Goal: Task Accomplishment & Management: Use online tool/utility

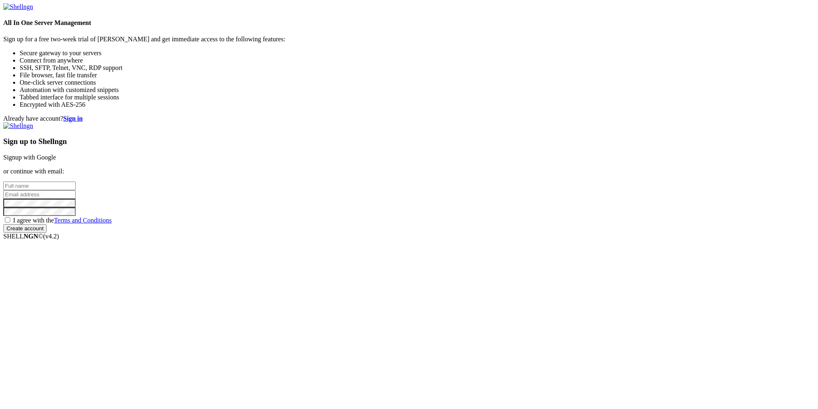
click at [76, 185] on input "text" at bounding box center [39, 186] width 72 height 9
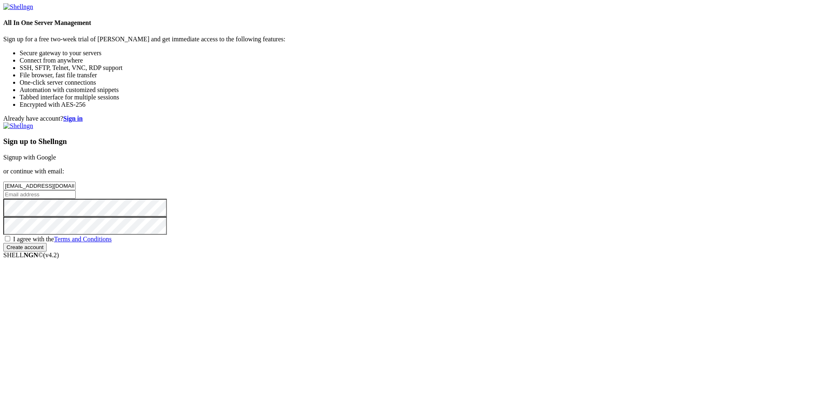
type input "[EMAIL_ADDRESS][DOMAIN_NAME]"
click at [76, 199] on input "email" at bounding box center [39, 194] width 72 height 9
paste input "[EMAIL_ADDRESS][DOMAIN_NAME]"
type input "[EMAIL_ADDRESS][DOMAIN_NAME]"
click at [112, 242] on span "I agree with the Terms and Conditions" at bounding box center [62, 238] width 99 height 7
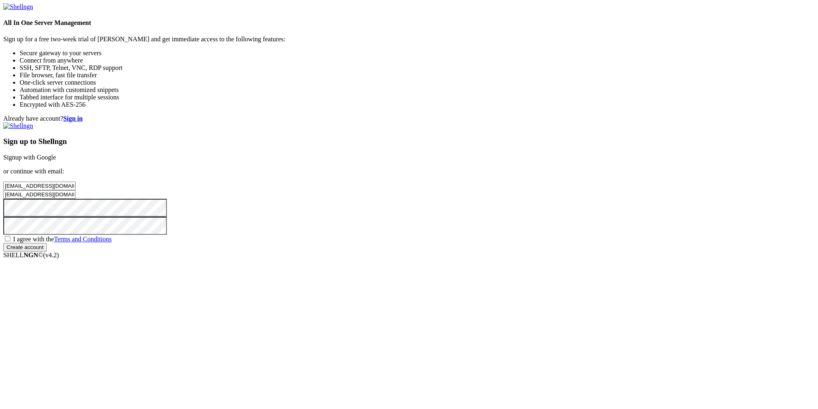
click at [10, 241] on input "I agree with the Terms and Conditions" at bounding box center [7, 238] width 5 height 5
checkbox input "true"
click at [47, 251] on input "Create account" at bounding box center [24, 247] width 43 height 9
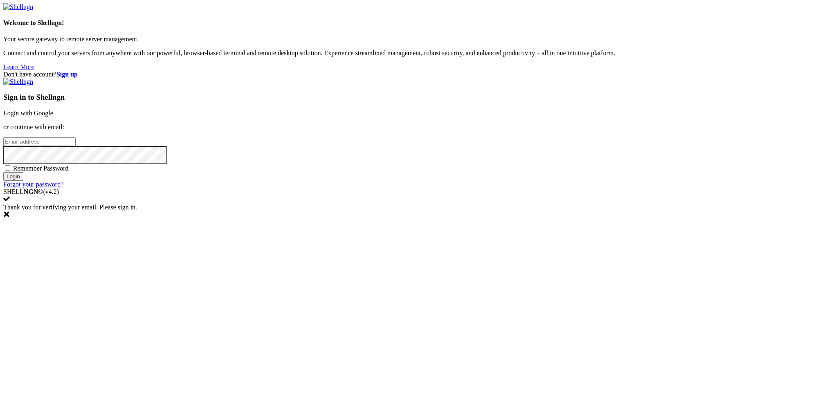
click at [76, 146] on input "email" at bounding box center [39, 141] width 72 height 9
paste input "[EMAIL_ADDRESS][DOMAIN_NAME]"
type input "[EMAIL_ADDRESS][DOMAIN_NAME]"
click at [23, 181] on input "Login" at bounding box center [13, 176] width 20 height 9
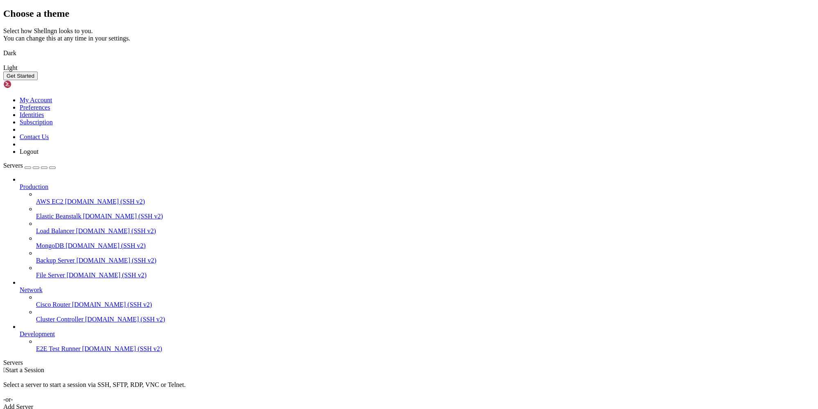
click at [38, 80] on button "Get Started" at bounding box center [20, 76] width 34 height 9
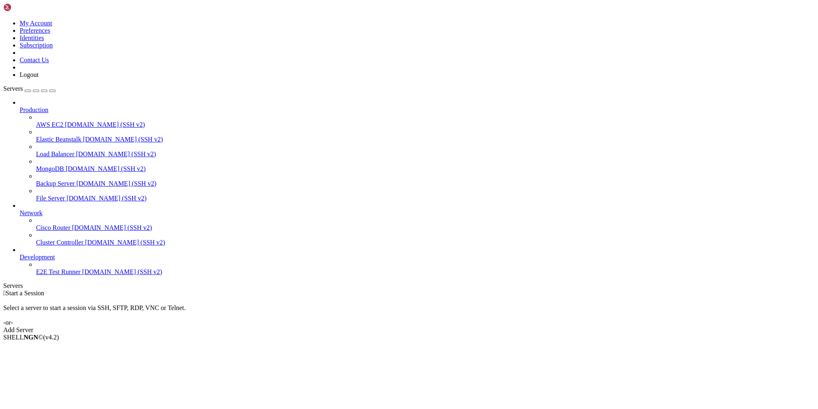
click at [459, 326] on div "Add Server" at bounding box center [408, 329] width 811 height 7
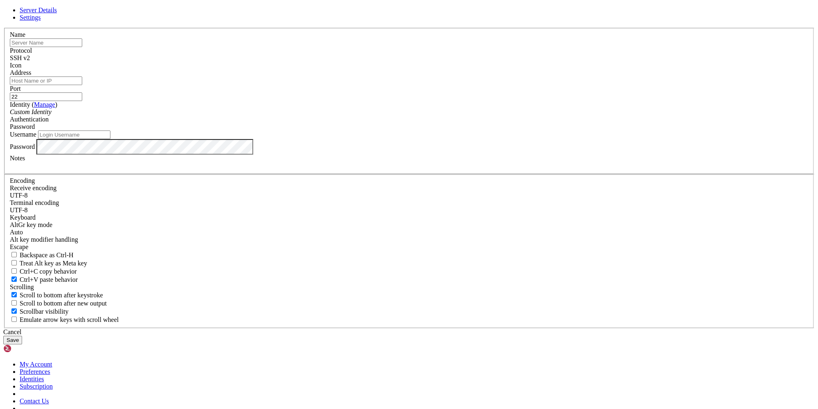
paste input "[TECHNICAL_ID]"
type input "[TECHNICAL_ID]"
click at [82, 85] on input "Address" at bounding box center [46, 80] width 72 height 9
paste input "[TECHNICAL_ID]"
type input "[TECHNICAL_ID]"
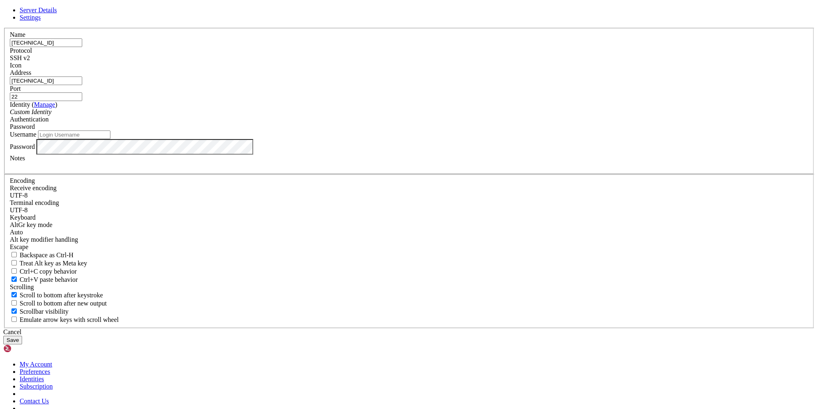
click at [110, 139] on input "Username" at bounding box center [74, 134] width 72 height 9
type input "root"
click at [22, 336] on button "Save" at bounding box center [12, 340] width 19 height 9
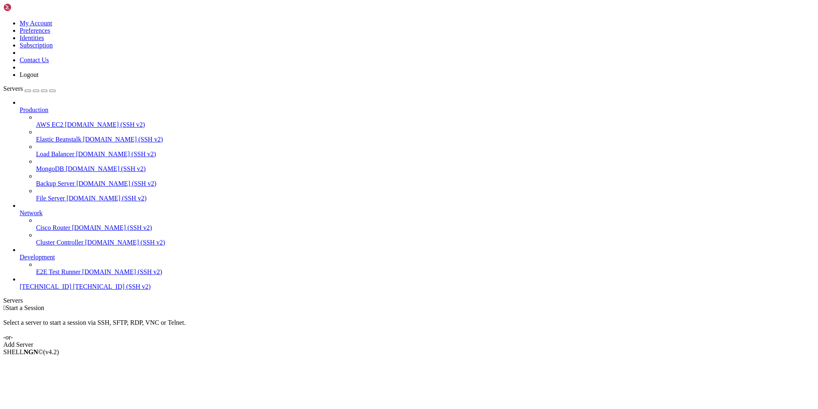
click at [73, 290] on span "[TECHNICAL_ID] (SSH v2)" at bounding box center [112, 286] width 78 height 7
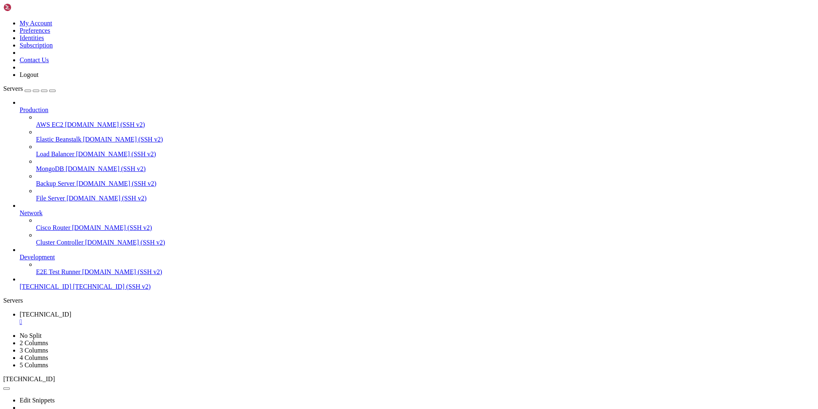
scroll to position [489, 0]
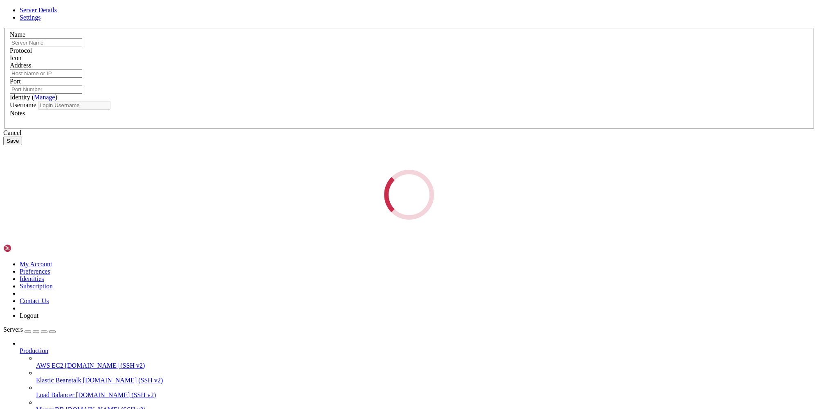
type input "[TECHNICAL_ID]"
type input "22"
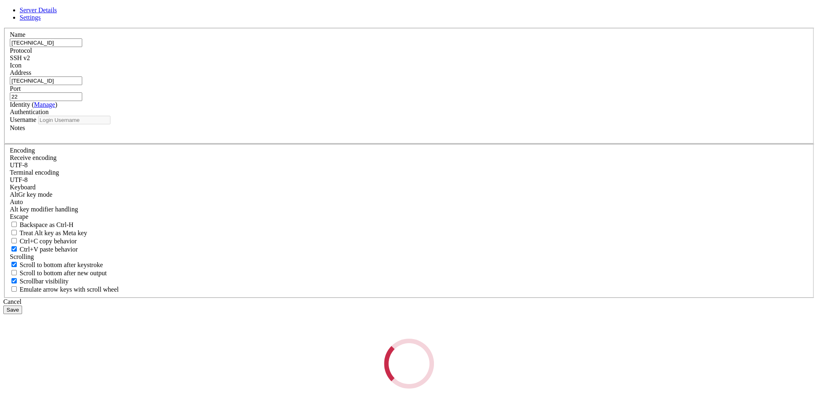
type input "root"
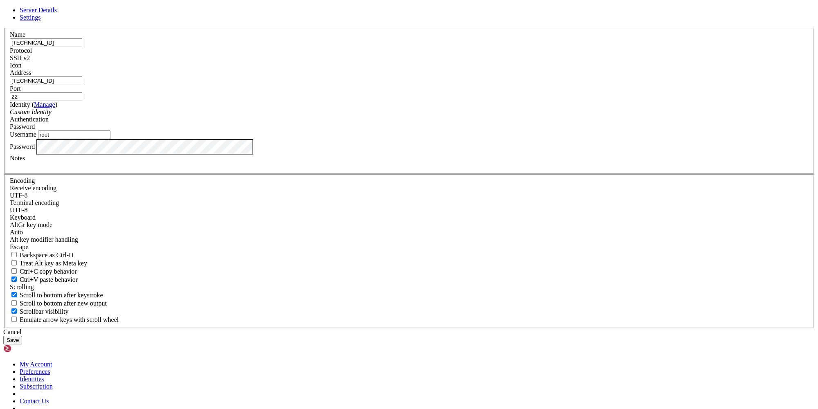
click at [352, 47] on div "Name [TECHNICAL_ID]" at bounding box center [409, 39] width 798 height 16
click at [82, 47] on input "[TECHNICAL_ID]" at bounding box center [46, 42] width 72 height 9
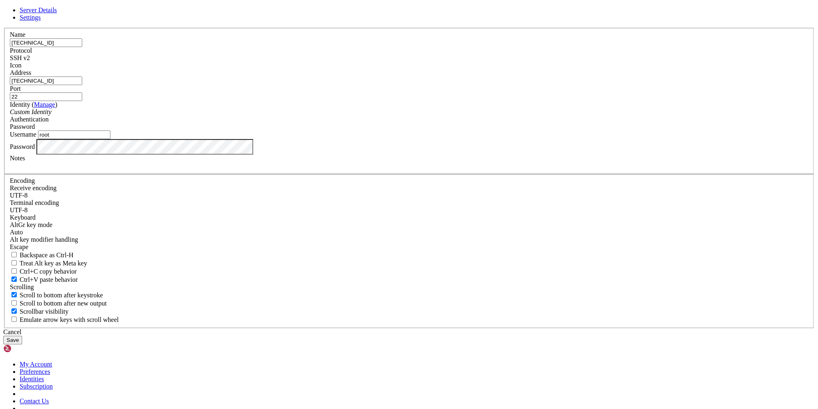
click at [470, 328] on div "Cancel" at bounding box center [408, 331] width 811 height 7
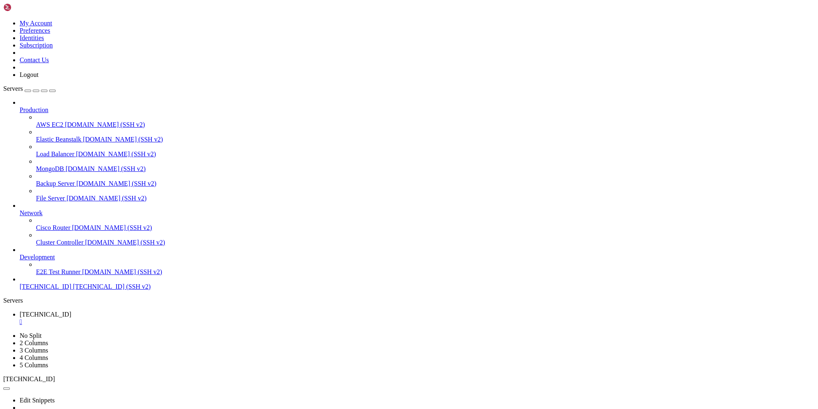
scroll to position [11062, 0]
drag, startPoint x: 112, startPoint y: 781, endPoint x: 7, endPoint y: 783, distance: 104.7
